Goal: Information Seeking & Learning: Learn about a topic

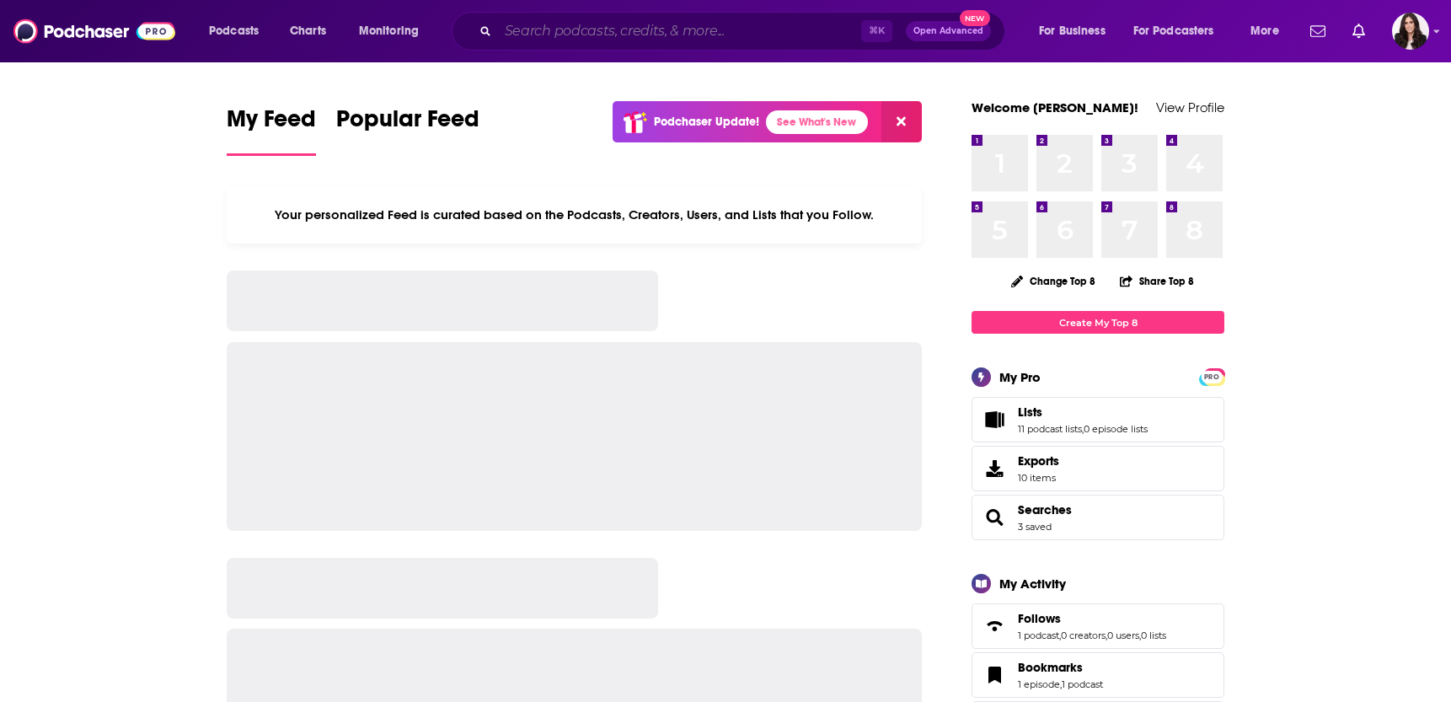
click at [558, 24] on input "Search podcasts, credits, & more..." at bounding box center [679, 31] width 363 height 27
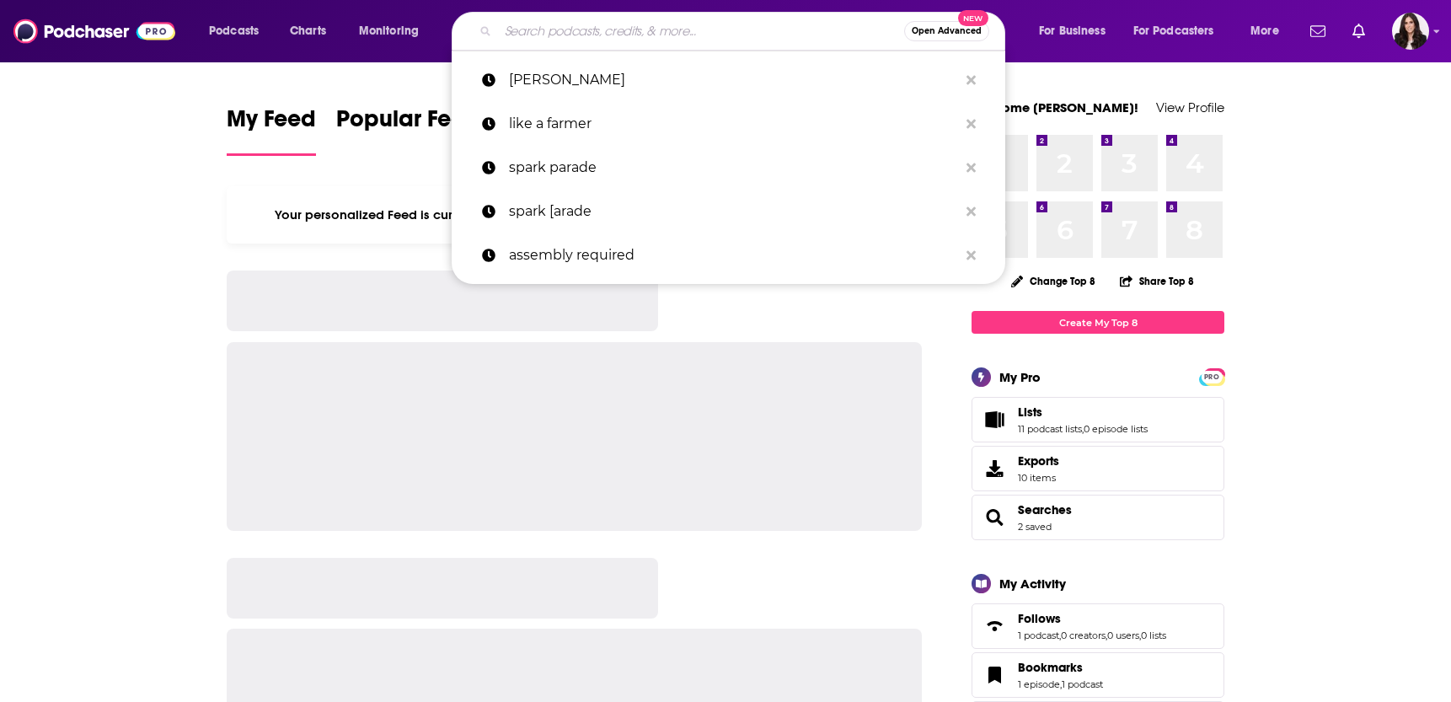
paste input "Dadville Podcast"
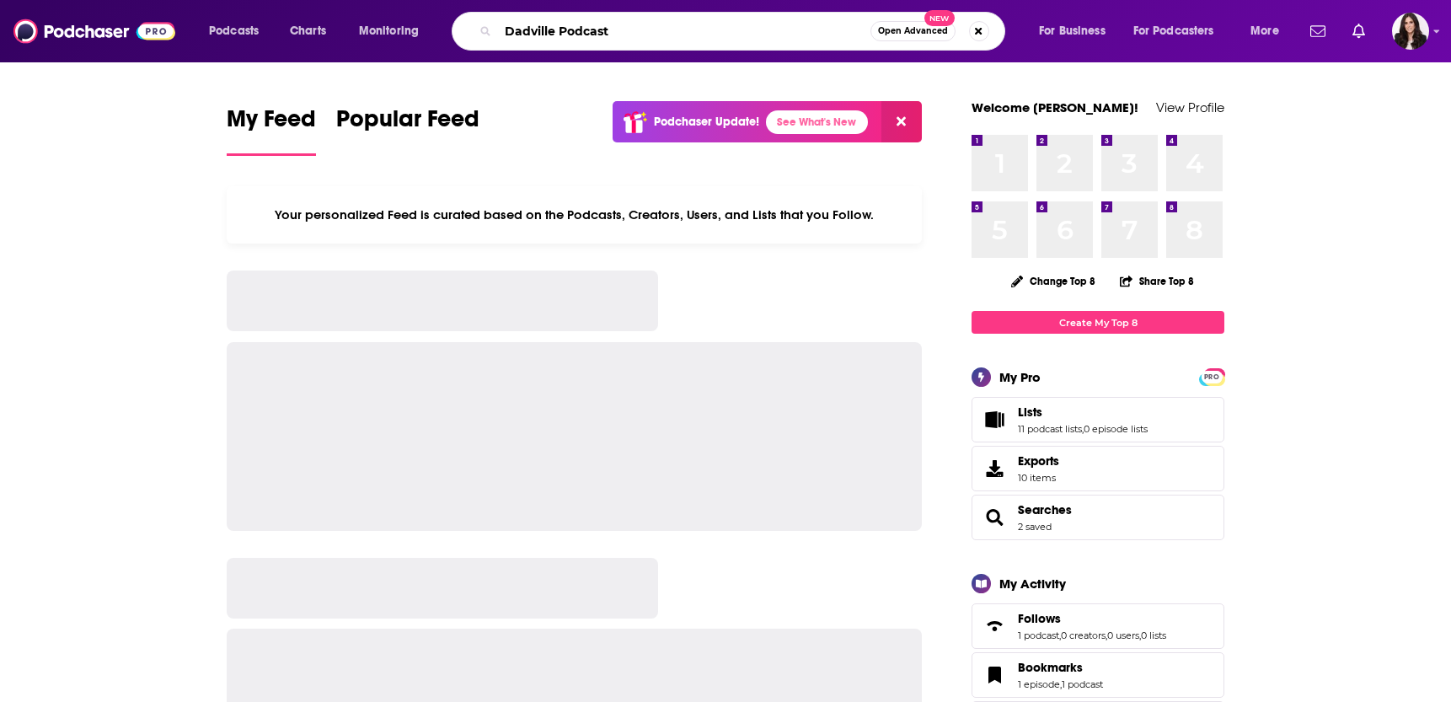
type input "Dadville Podcast"
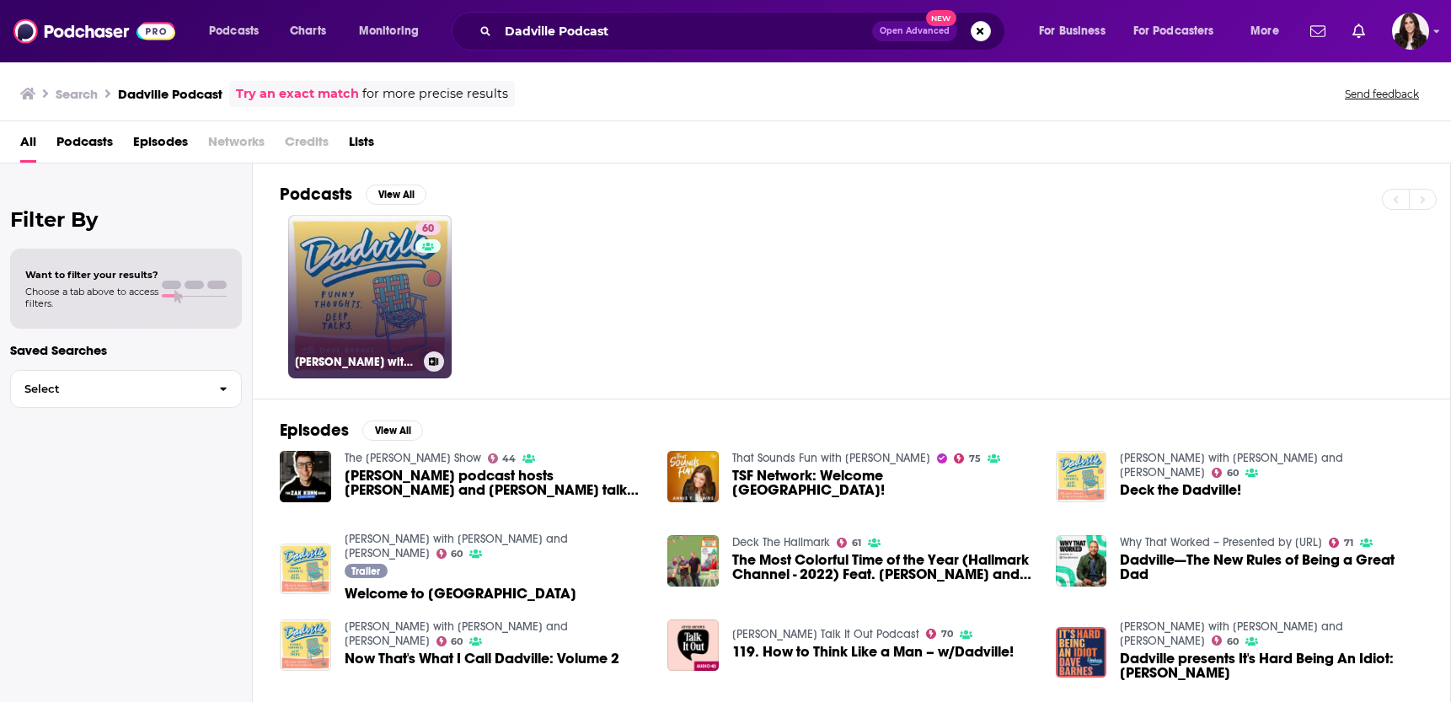
click at [400, 297] on link "60 Dadville with [PERSON_NAME] and [PERSON_NAME]" at bounding box center [369, 296] width 163 height 163
